Goal: Transaction & Acquisition: Purchase product/service

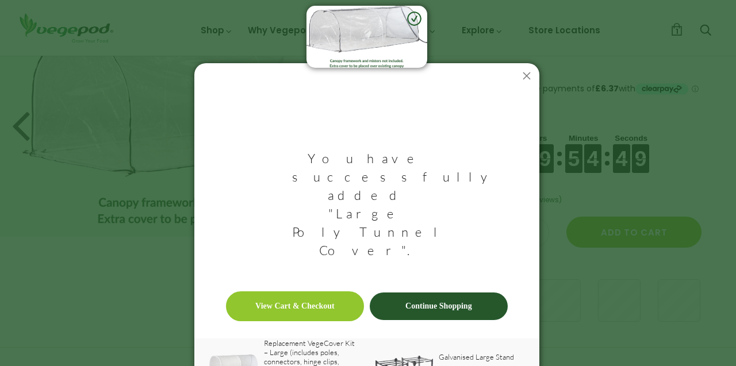
scroll to position [13, 0]
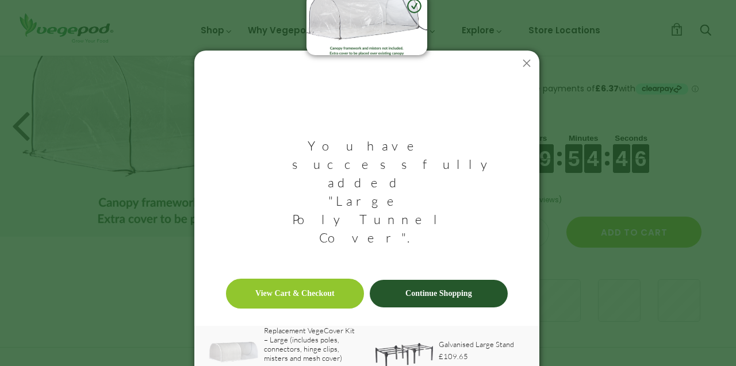
click at [325, 279] on link "View Cart & Checkout" at bounding box center [295, 294] width 138 height 30
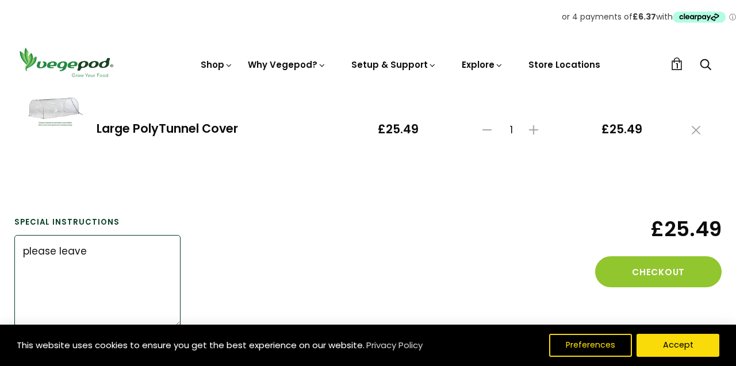
type textarea "please leave"
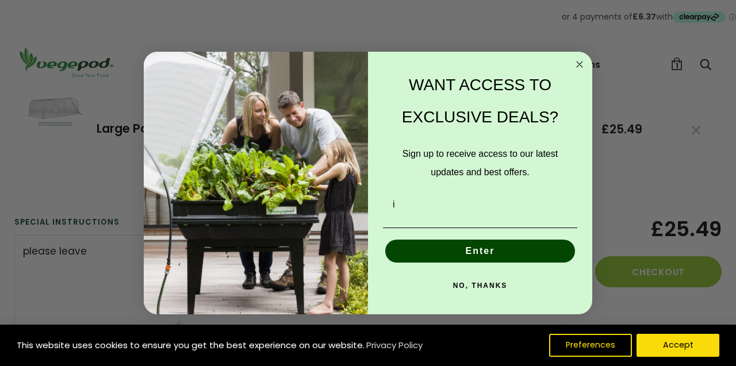
type input "i"
click at [579, 64] on icon "Close dialog" at bounding box center [580, 65] width 6 height 6
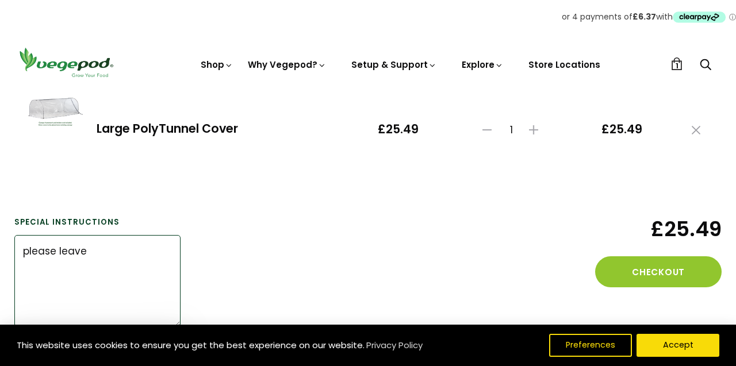
click at [101, 251] on textarea "please leave" at bounding box center [97, 281] width 166 height 92
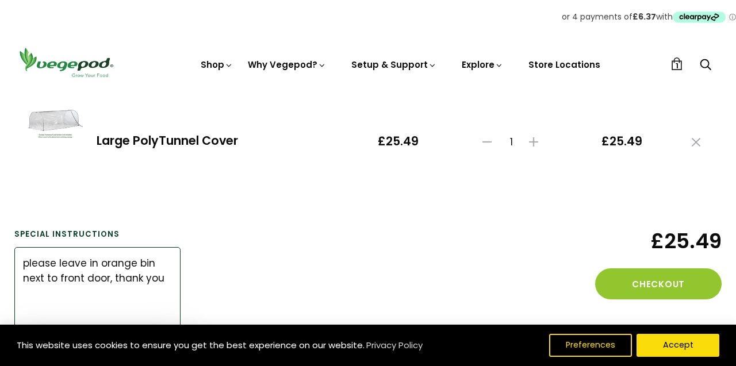
scroll to position [152, 0]
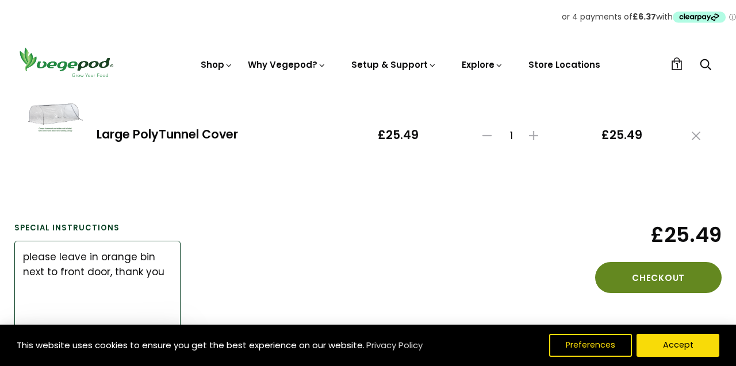
type textarea "please leave in orange bin next to front door, thank you"
click at [670, 271] on button "Checkout" at bounding box center [658, 277] width 127 height 31
